Goal: Feedback & Contribution: Leave review/rating

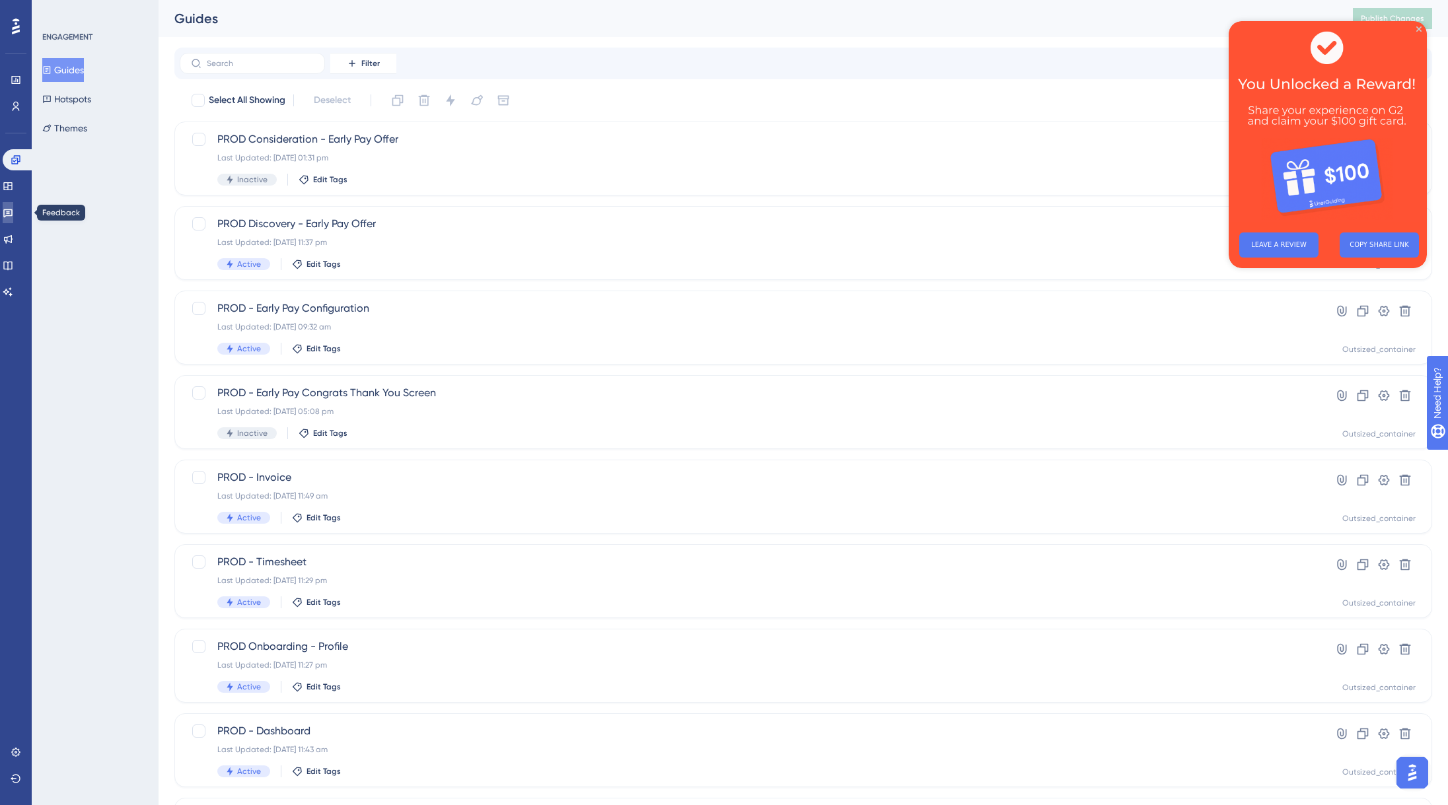
click at [13, 220] on link at bounding box center [8, 212] width 11 height 21
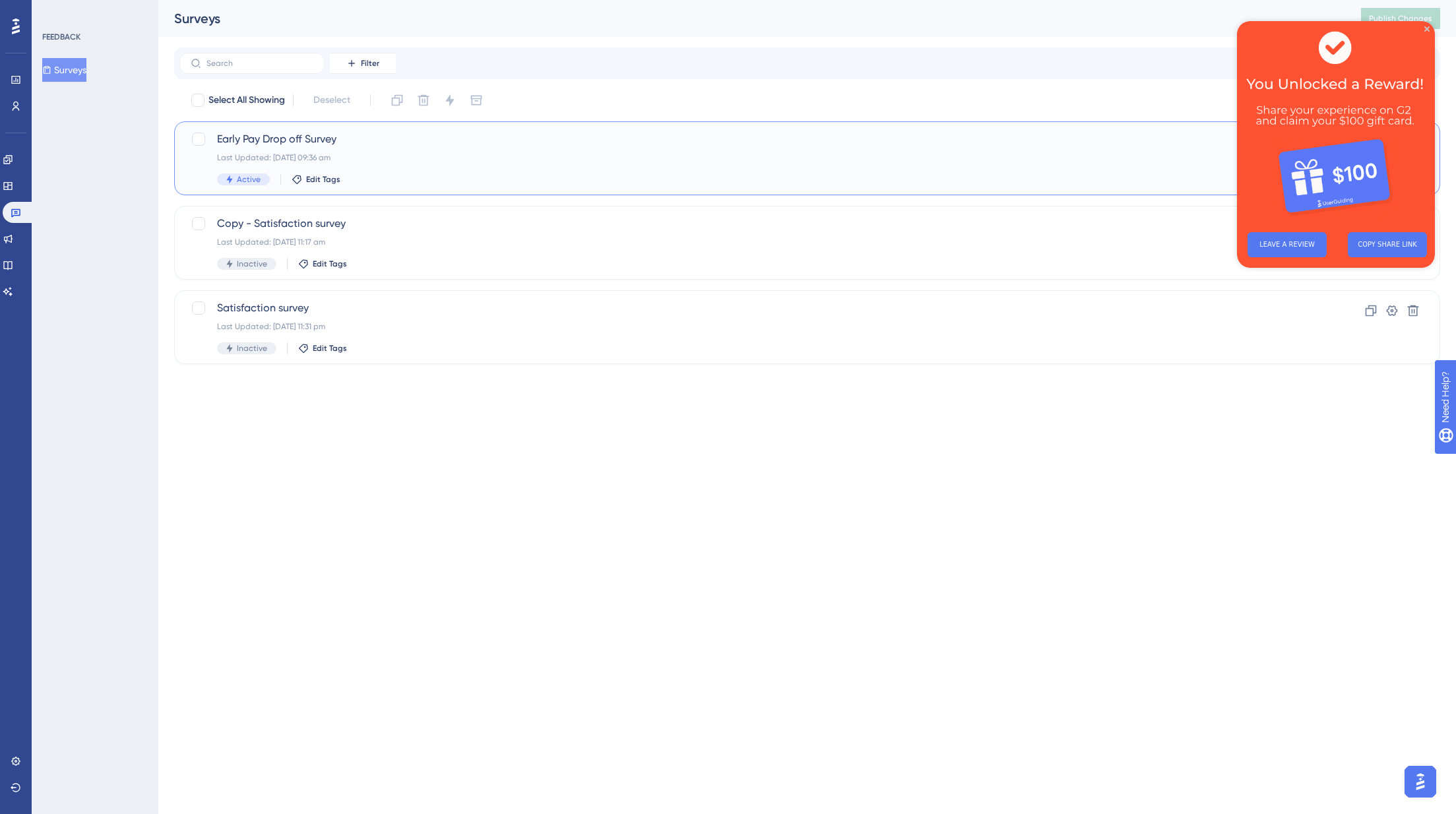
click at [447, 150] on div "Early Pay Drop off Survey Last Updated: [DATE] 09:36 am Active Edit Tags" at bounding box center [754, 158] width 1075 height 54
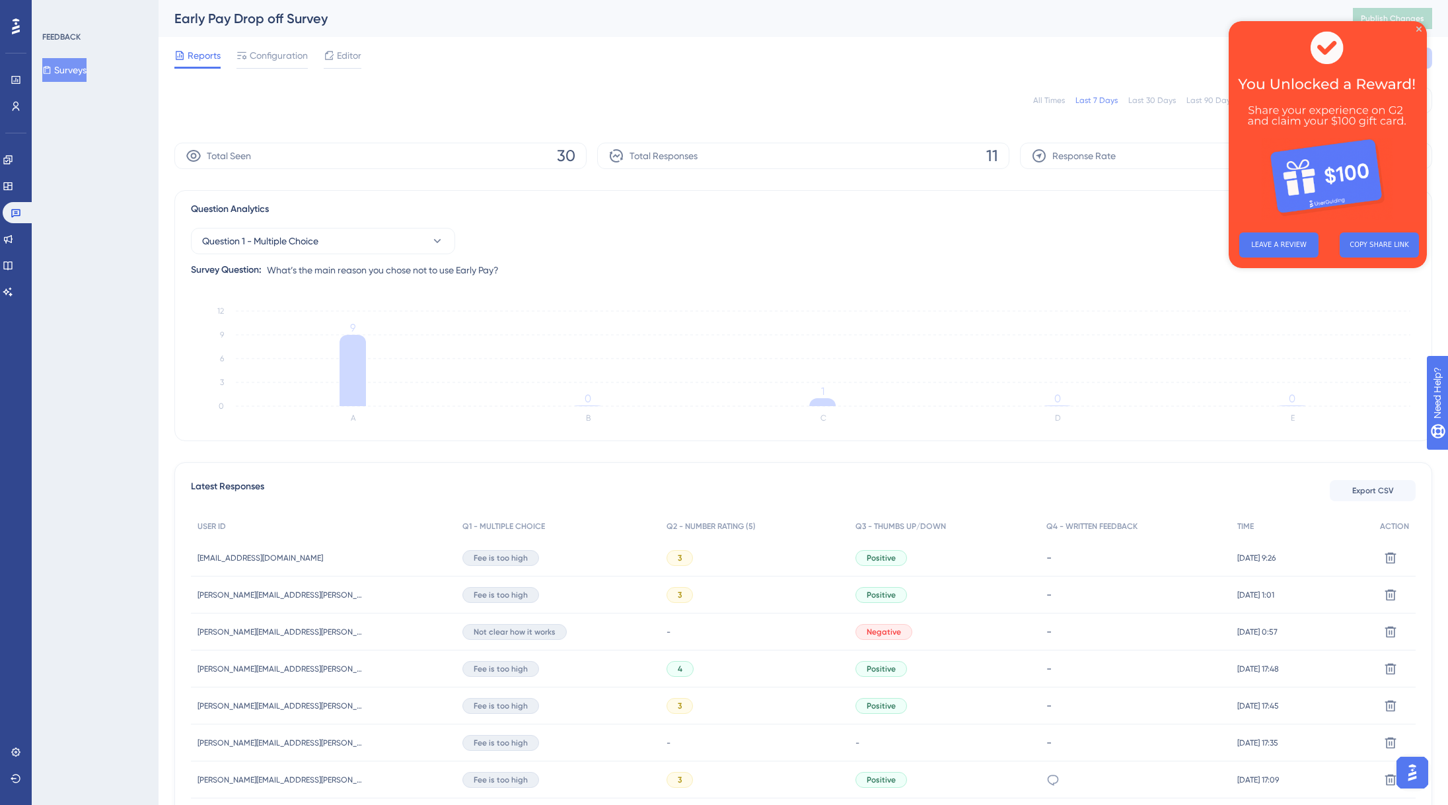
click at [367, 61] on div "Reports Configuration Editor Troubleshoot Cancel Save" at bounding box center [803, 58] width 1258 height 42
click at [345, 57] on span "Editor" at bounding box center [349, 56] width 24 height 16
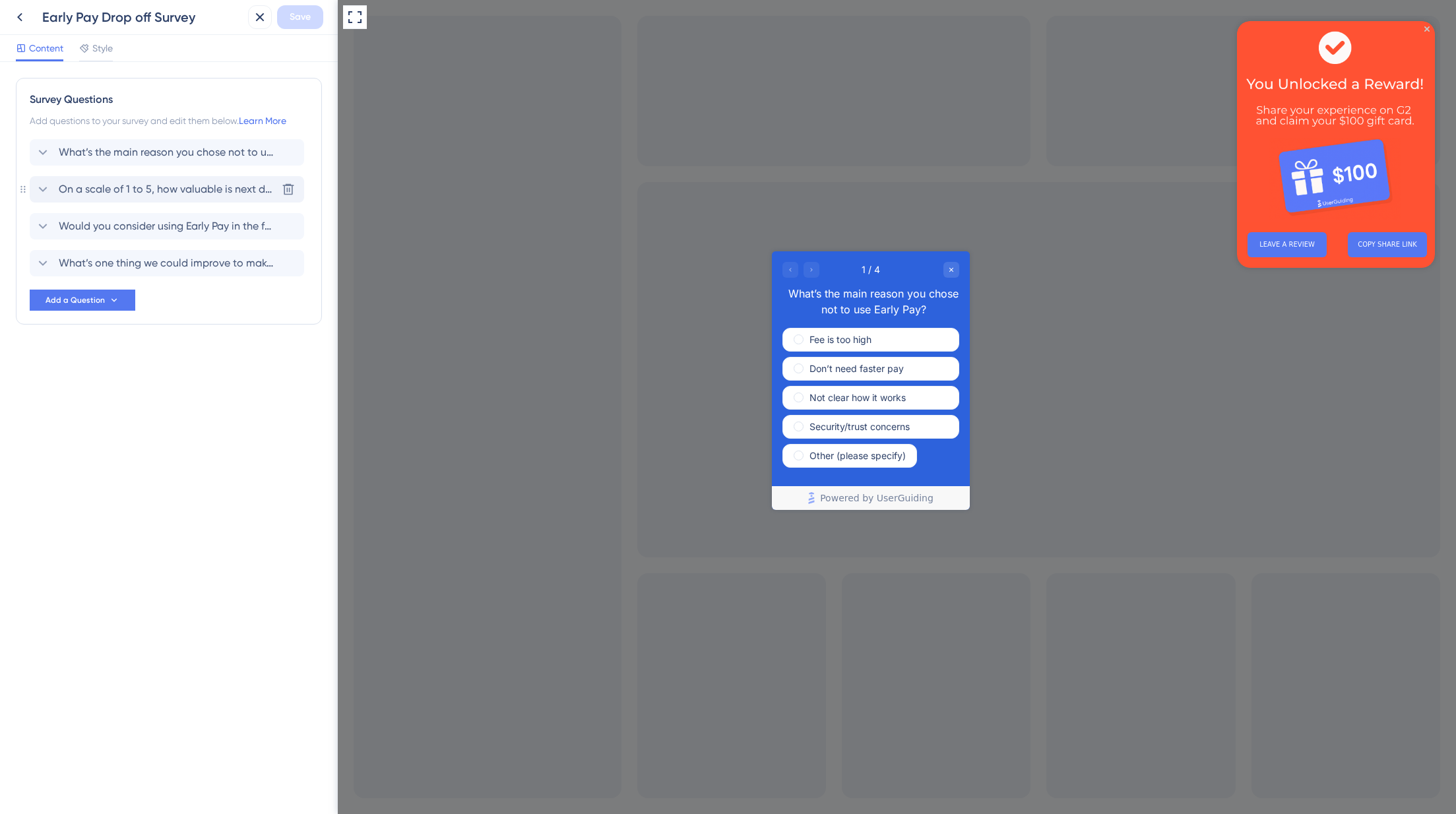
click at [183, 188] on span "On a scale of 1 to 5, how valuable is next day payment (after invoice approval)…" at bounding box center [168, 190] width 218 height 16
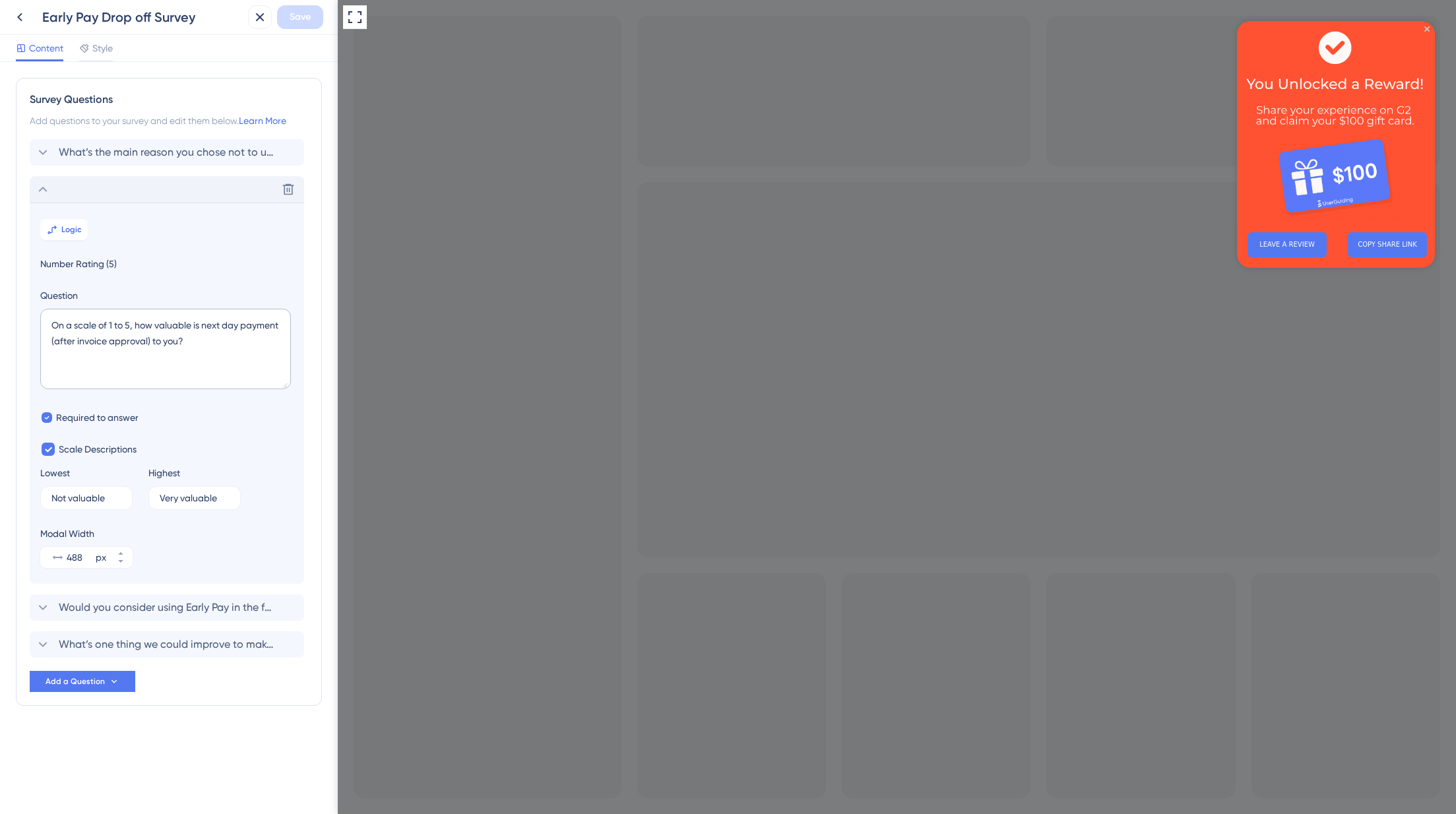
copy div "On a scale of 1 to 5, how valuable is next day payment (after invoice approval)…"
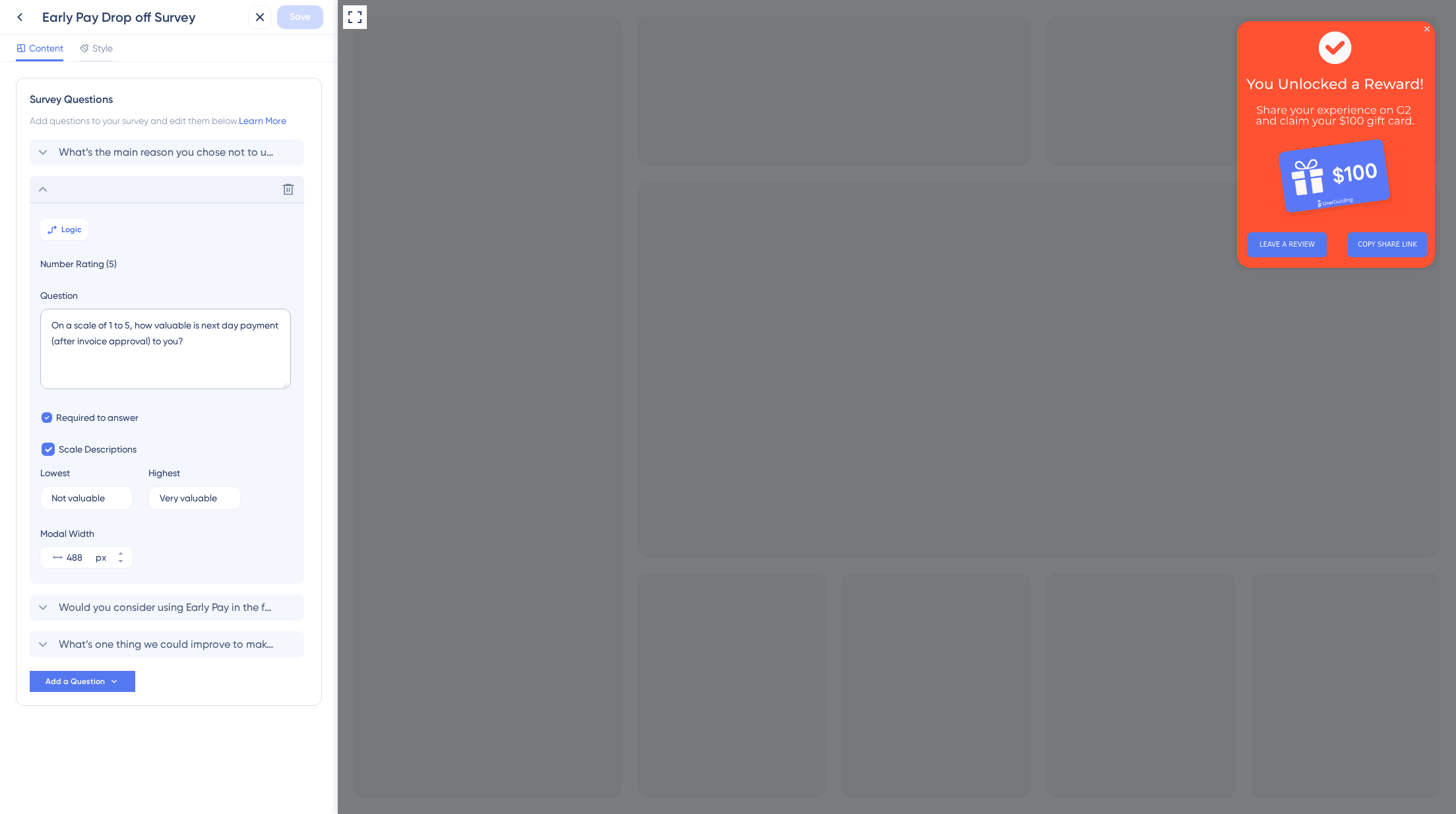
copy div "What’s one thing we could improve to make Early Pay more useful?"
